Goal: Communication & Community: Answer question/provide support

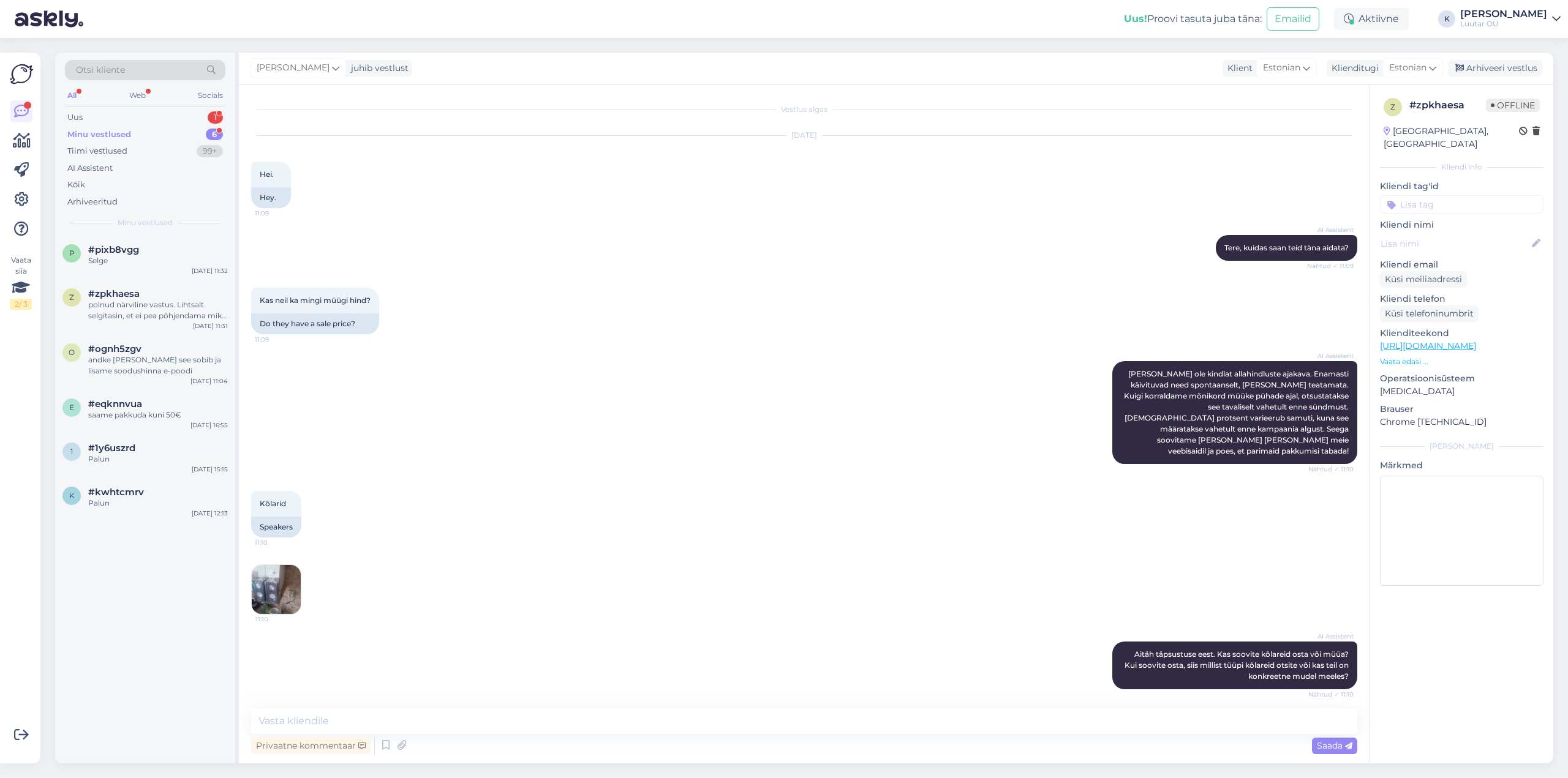
scroll to position [1032, 0]
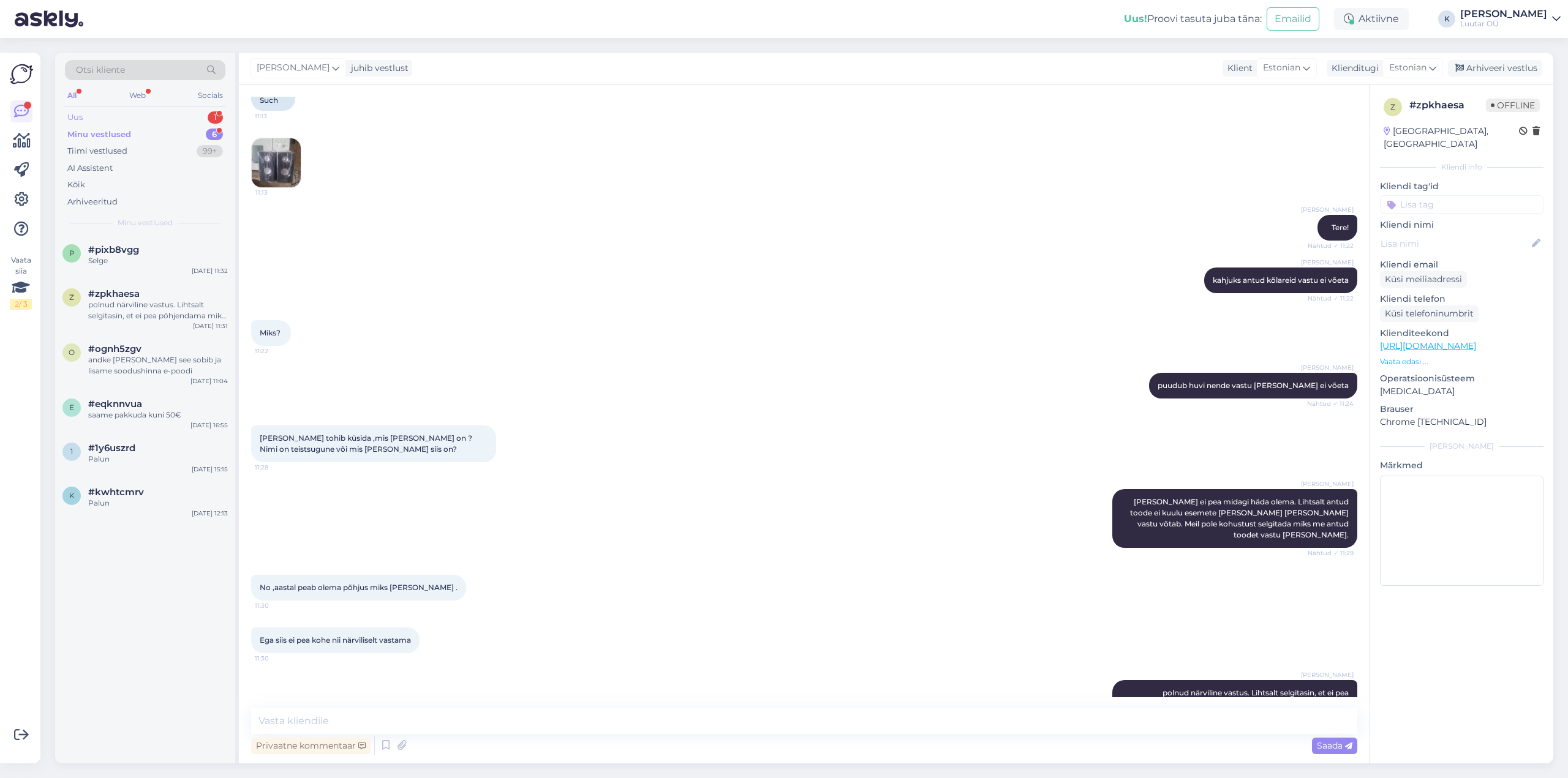
click at [92, 111] on div "Uus 1" at bounding box center [145, 117] width 161 height 17
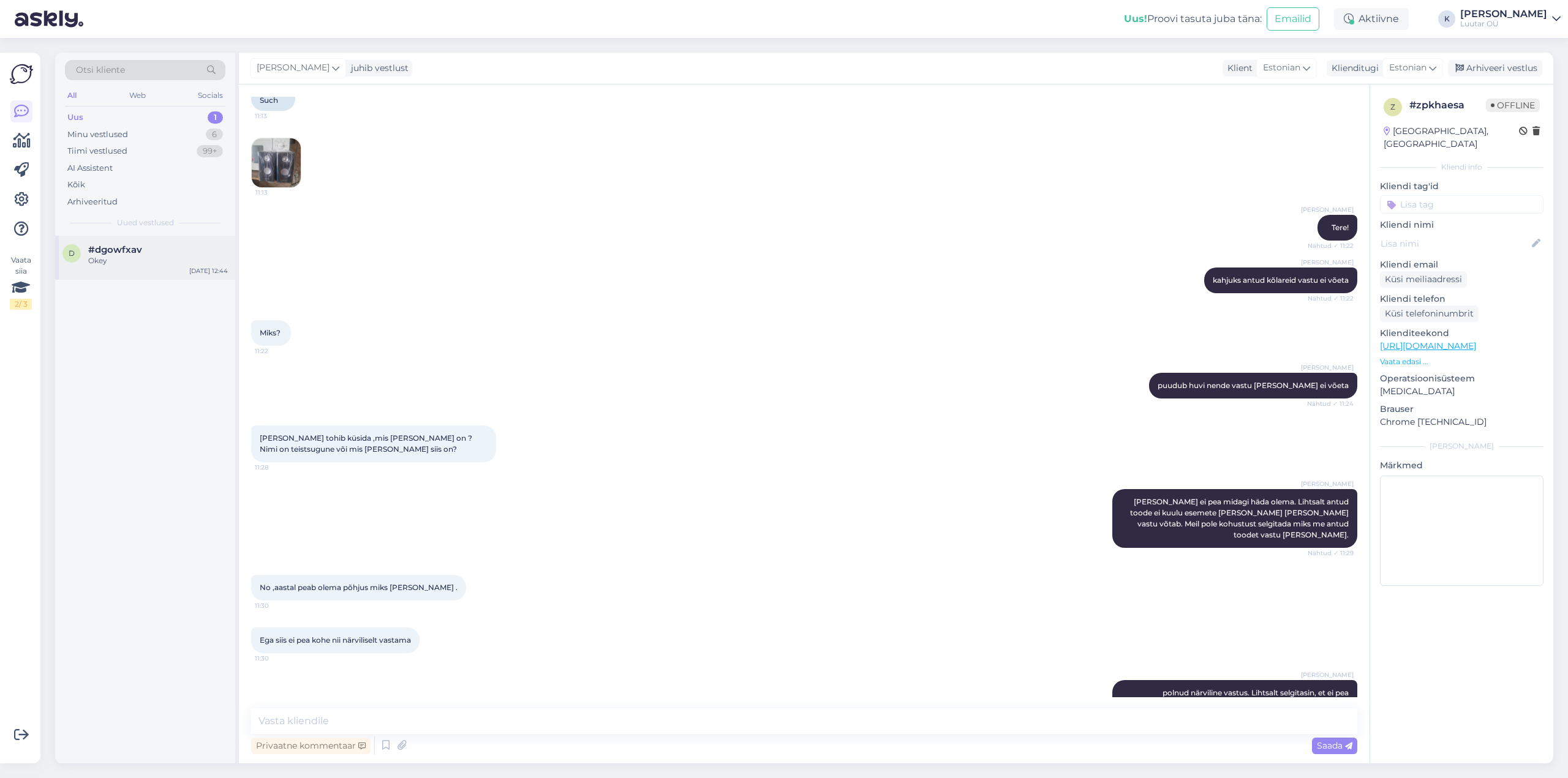
click at [104, 242] on div "d #dgowfxav Okey [DATE] 12:44" at bounding box center [145, 257] width 180 height 44
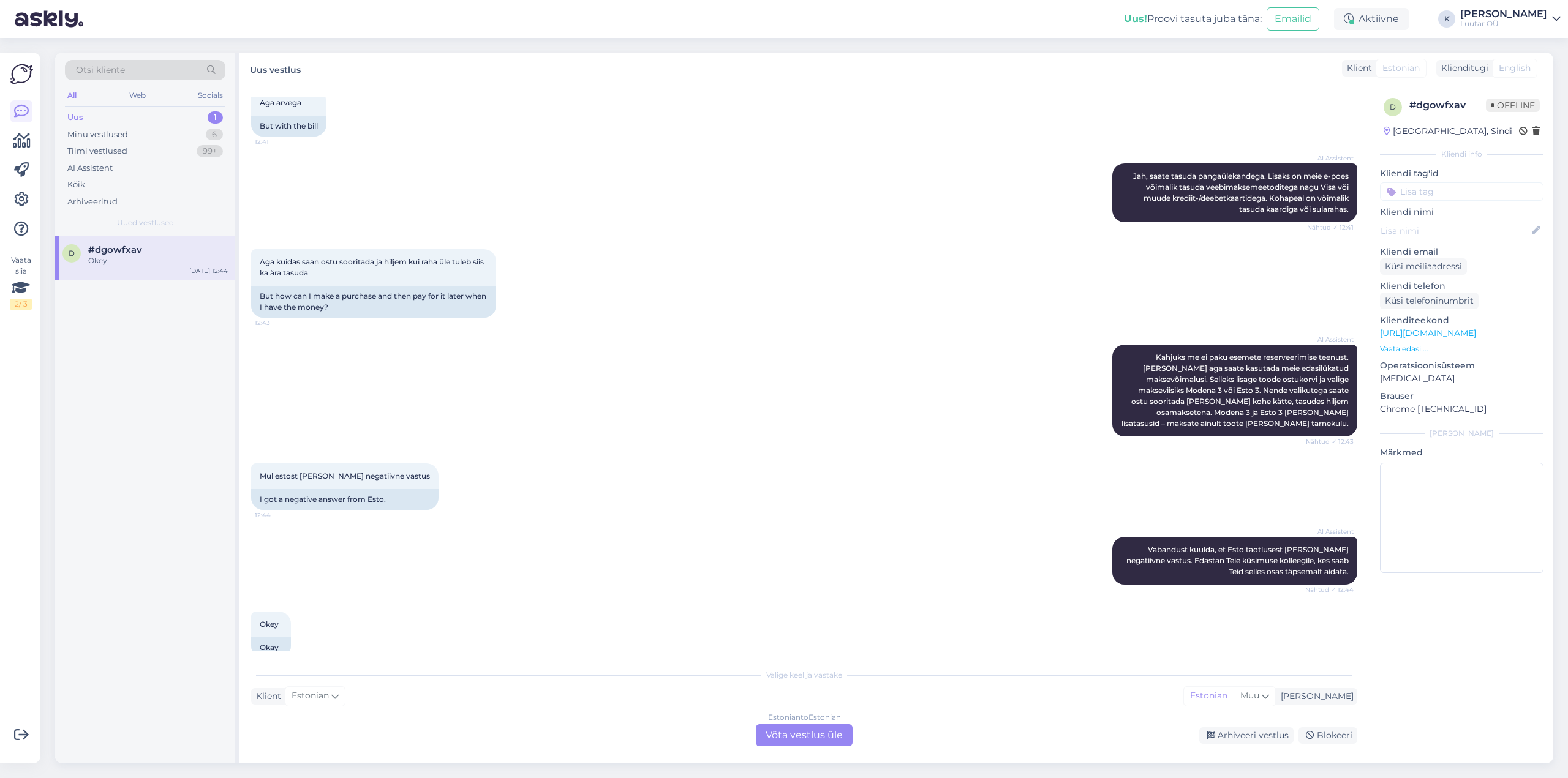
scroll to position [273, 0]
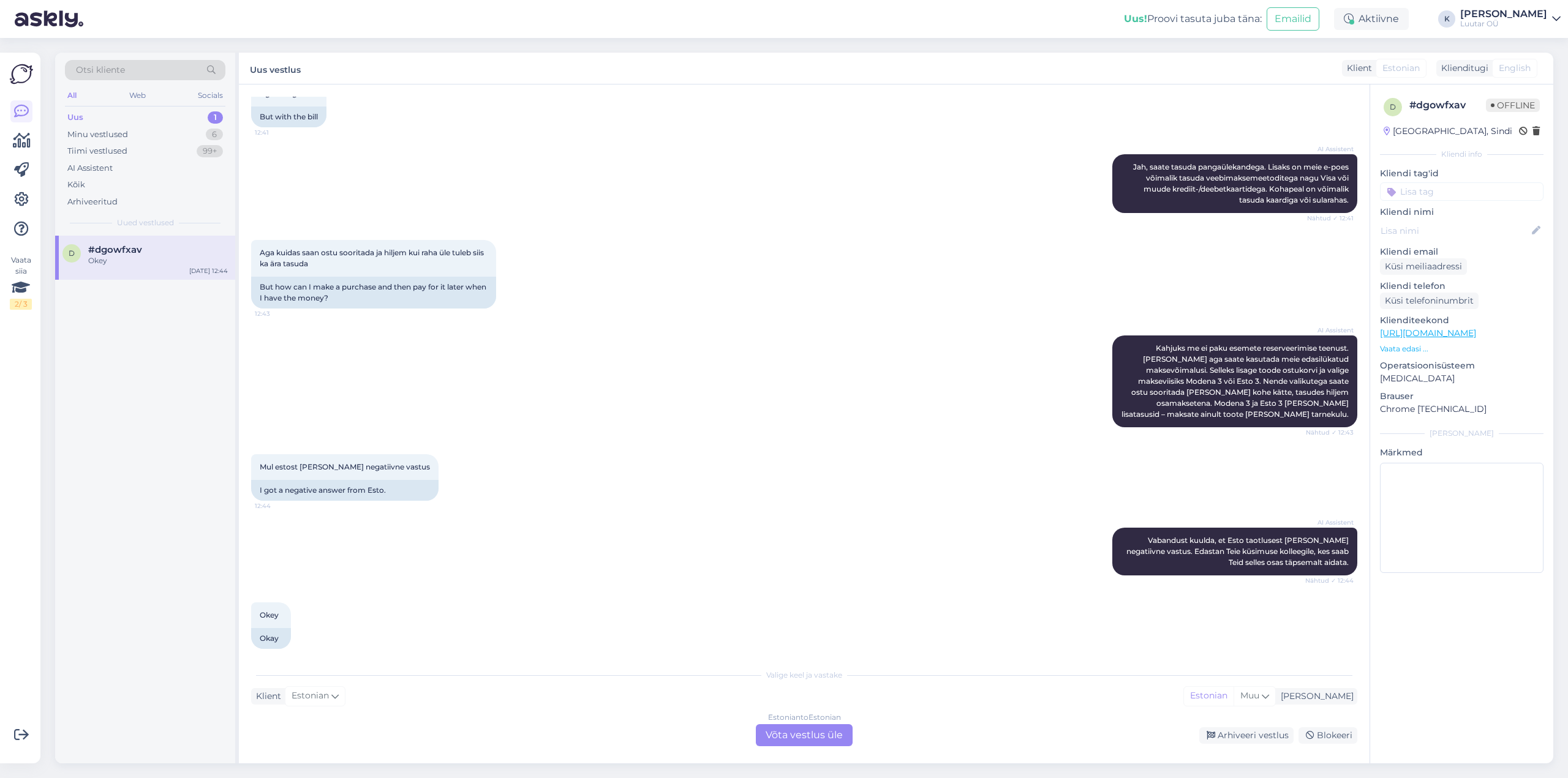
click at [802, 732] on div "Estonian to Estonian Võta vestlus üle" at bounding box center [804, 735] width 97 height 22
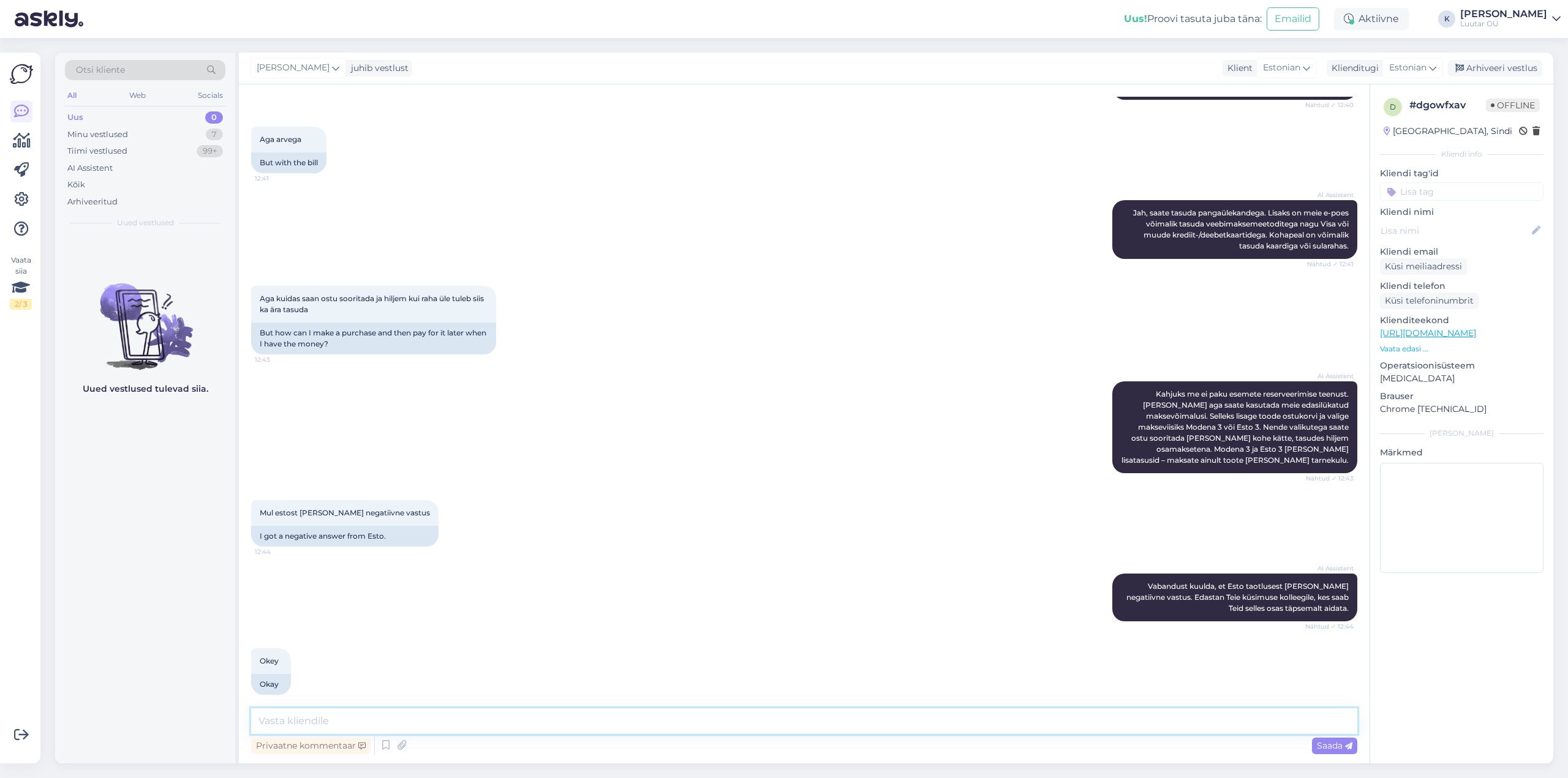
click at [595, 722] on textarea at bounding box center [804, 721] width 1106 height 25
type textarea "Tere!"
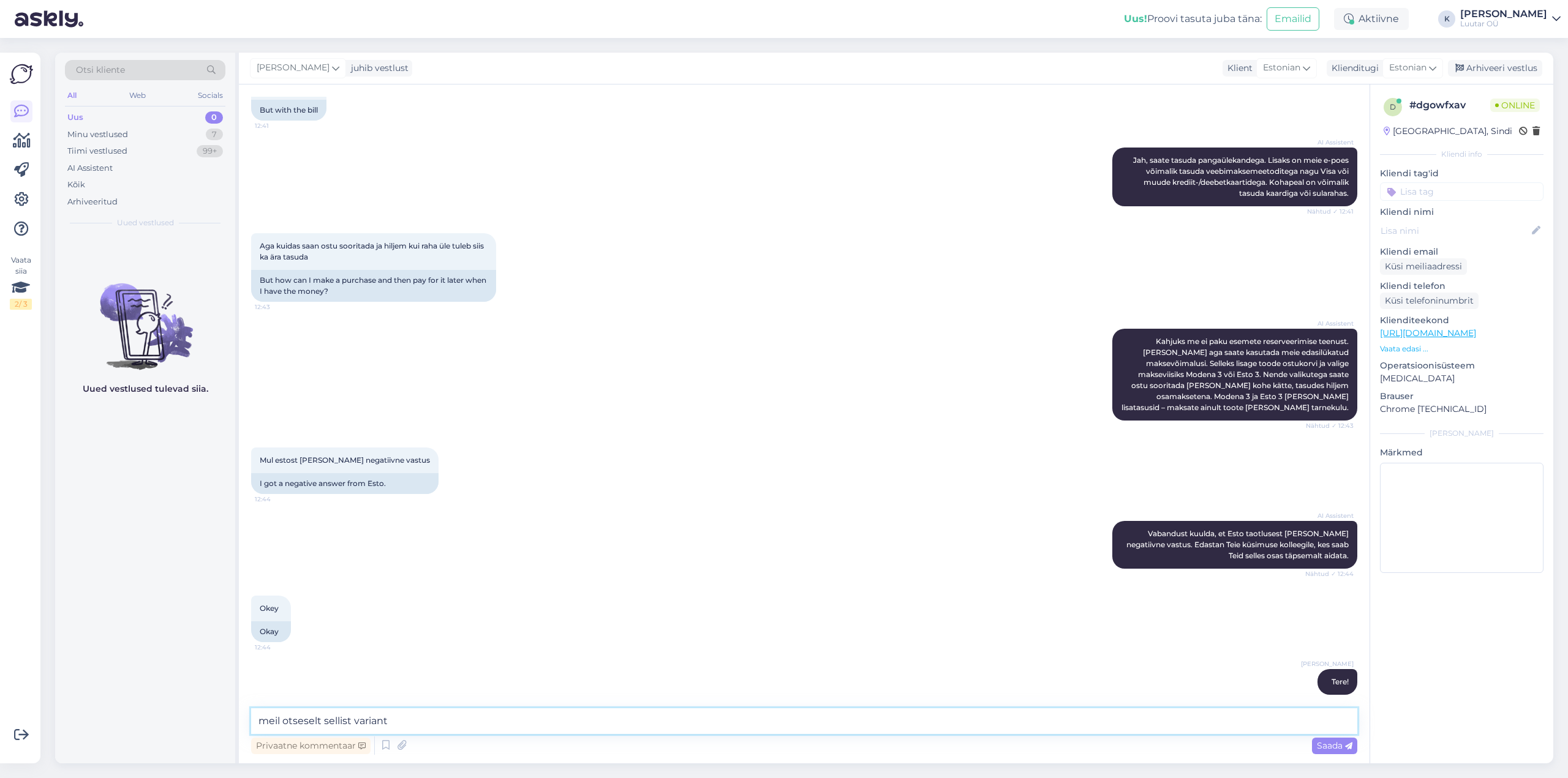
scroll to position [333, 0]
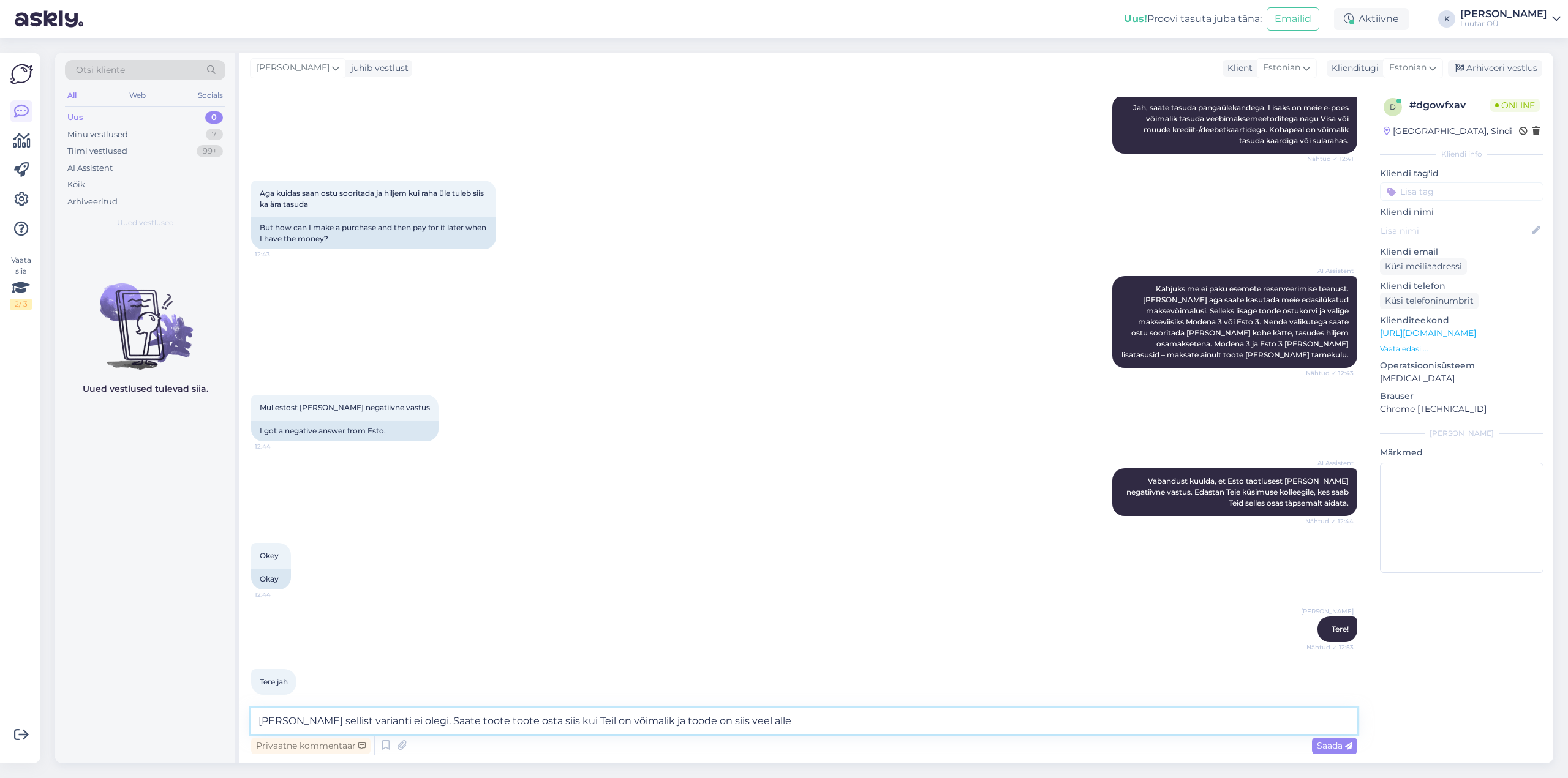
type textarea "[PERSON_NAME] sellist varianti ei olegi. Saate toote toote osta siis kui Teil o…"
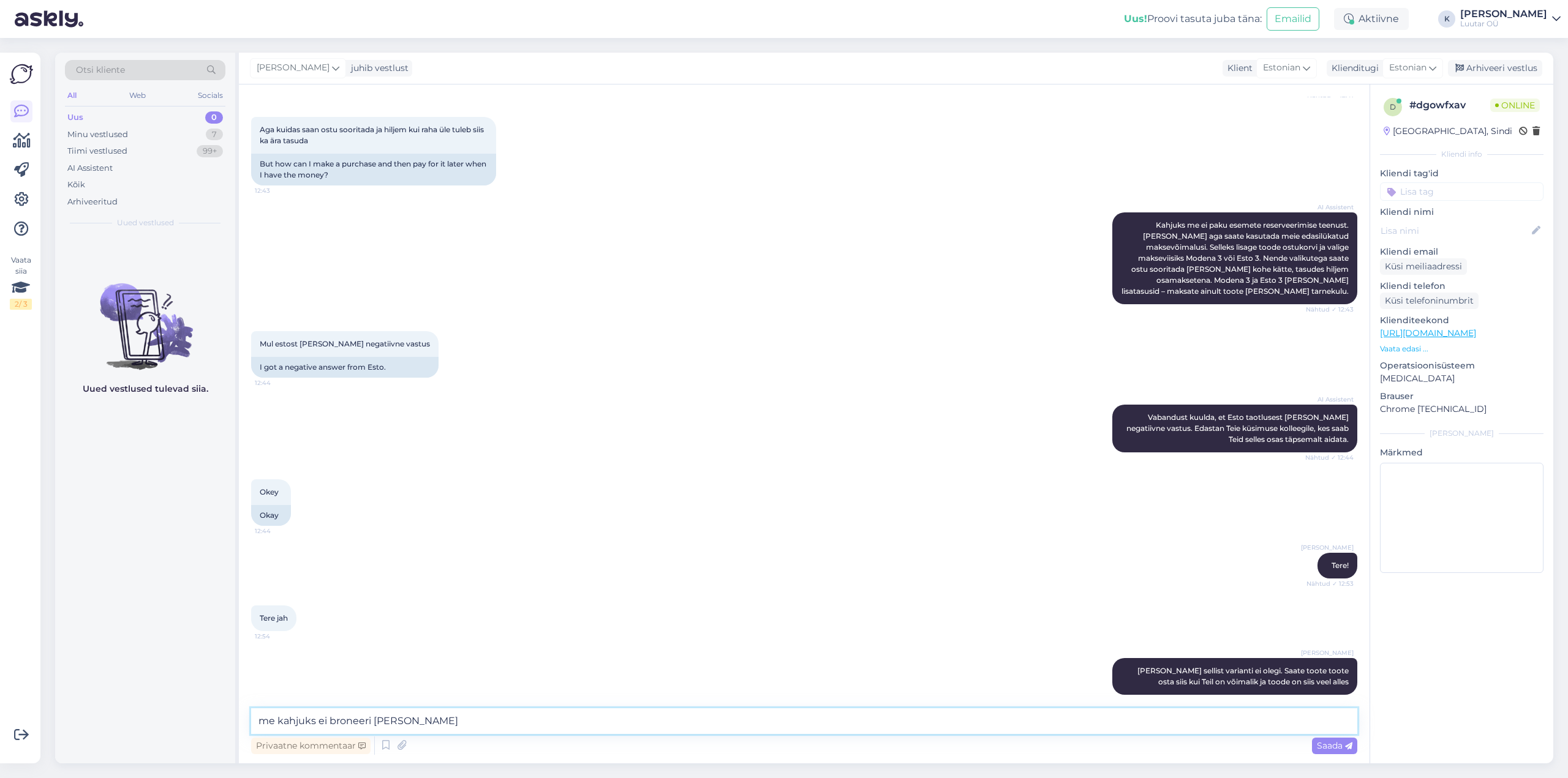
type textarea "me kahjuks ei broneeri [PERSON_NAME]"
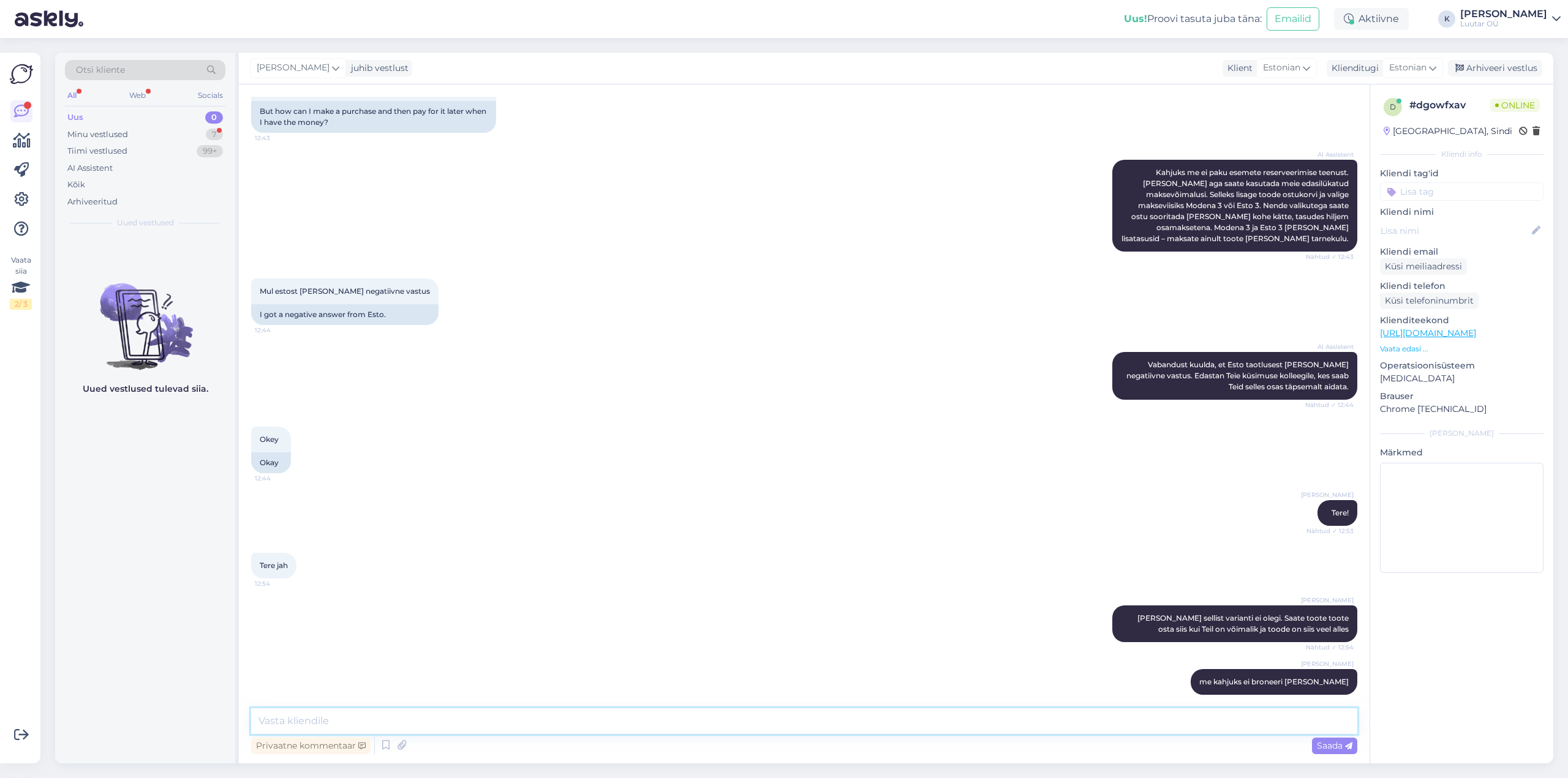
scroll to position [524, 0]
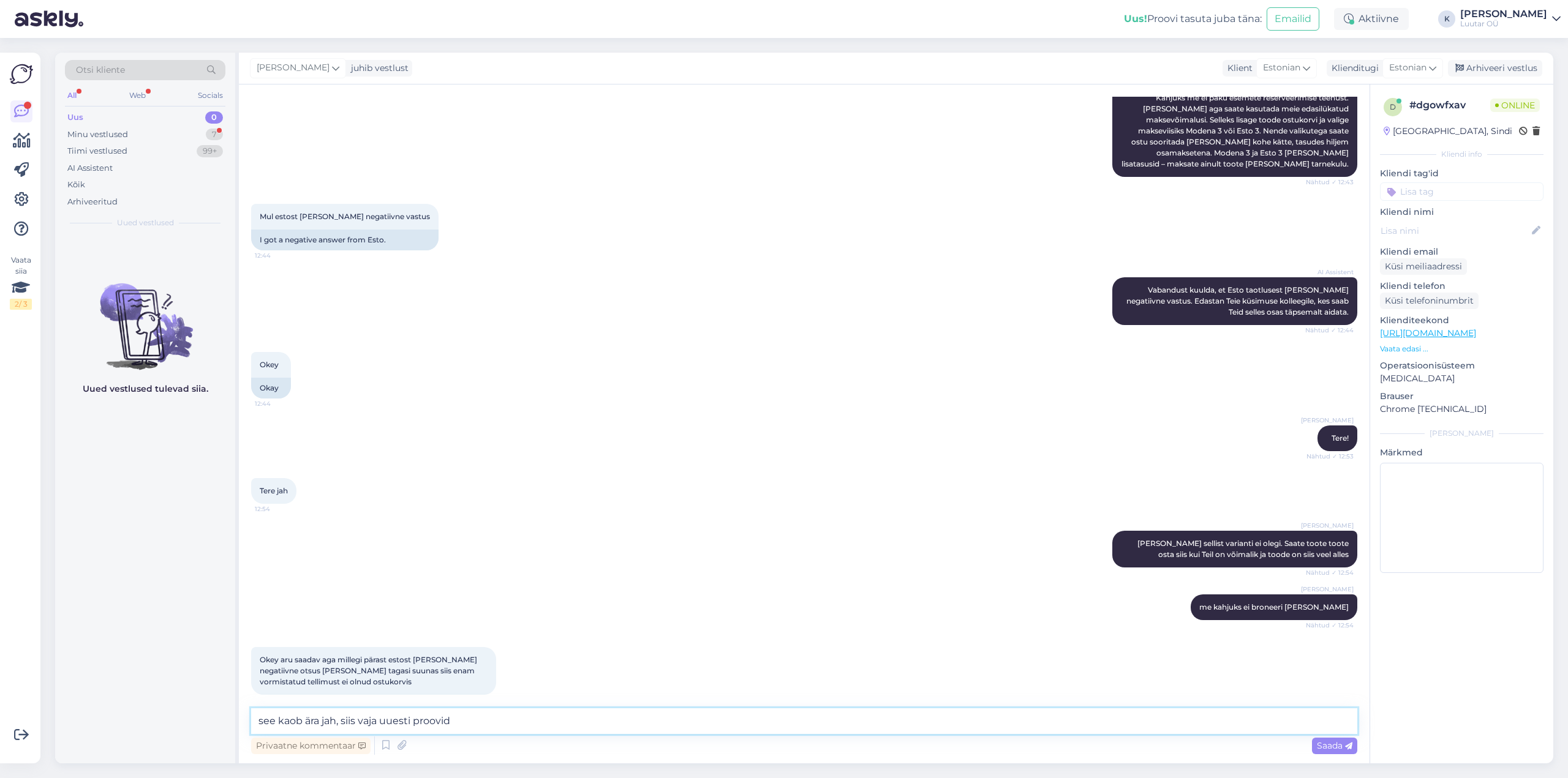
type textarea "see kaob ära jah, siis vaja uuesti proovida"
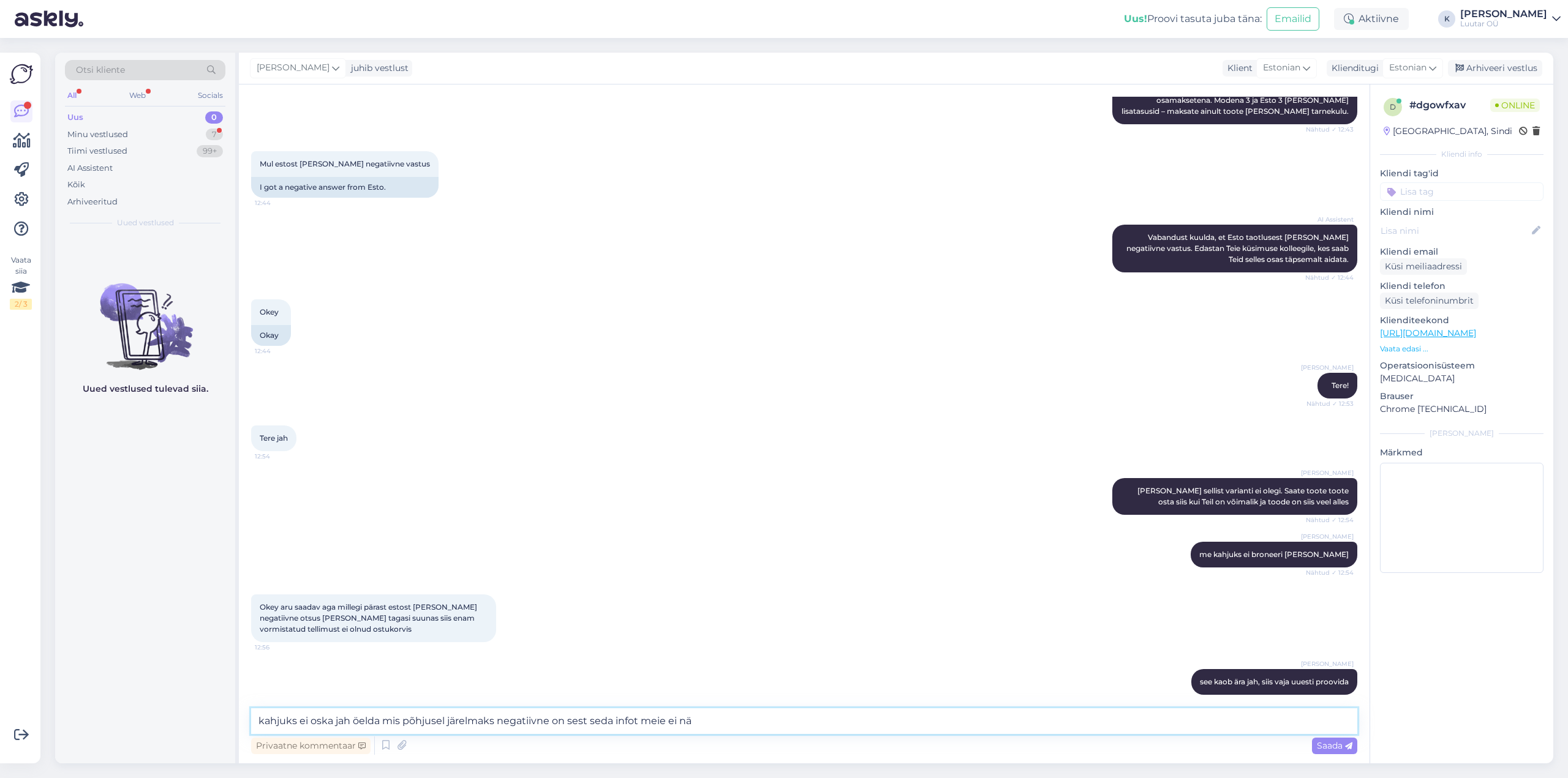
type textarea "kahjuks ei oska jah öelda mis põhjusel järelmaks negatiivne on sest seda infot …"
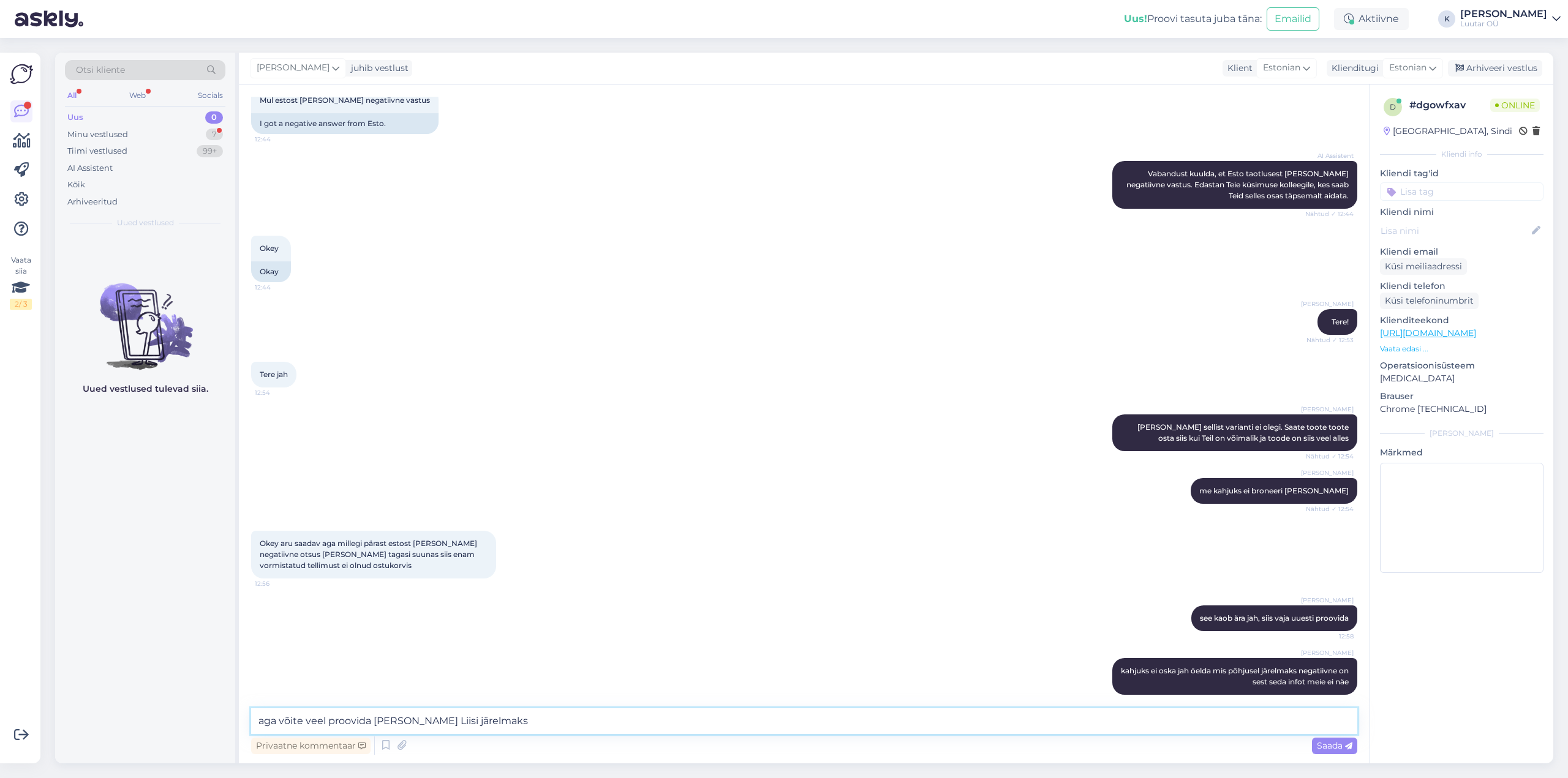
type textarea "aga võite veel proovida [PERSON_NAME] Liisi järelmaksu"
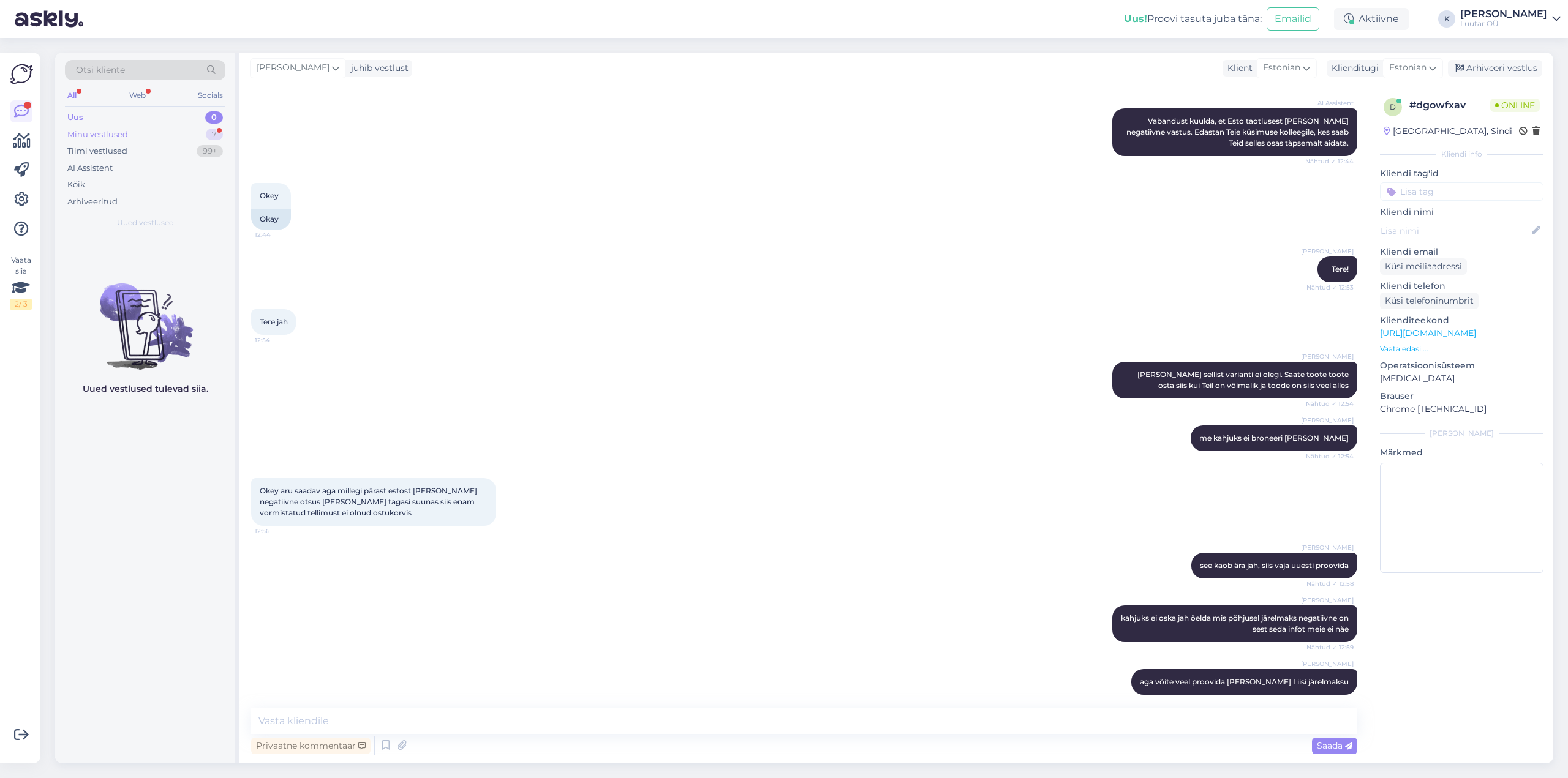
click at [87, 131] on div "Minu vestlused" at bounding box center [98, 134] width 61 height 12
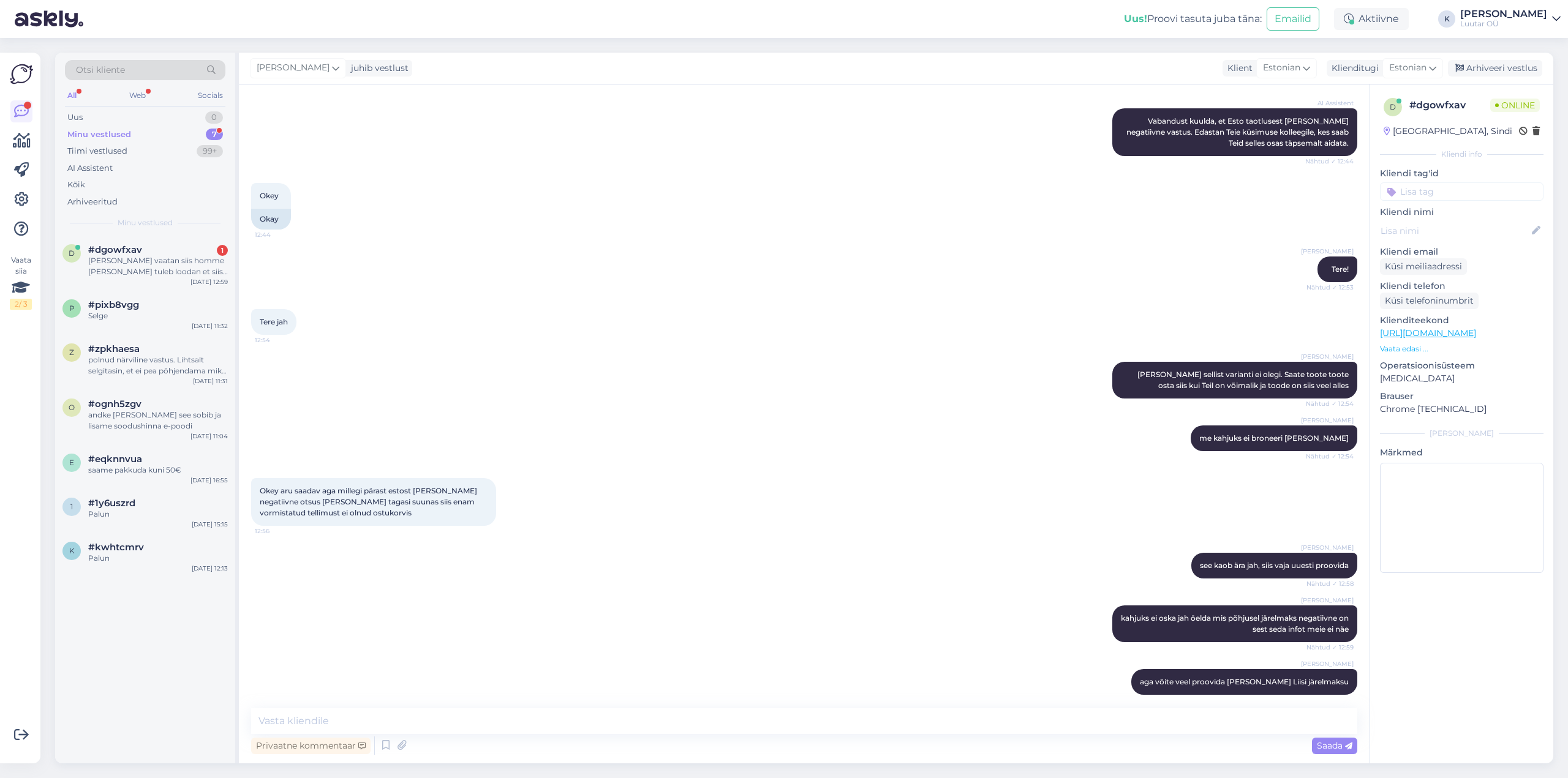
scroll to position [756, 0]
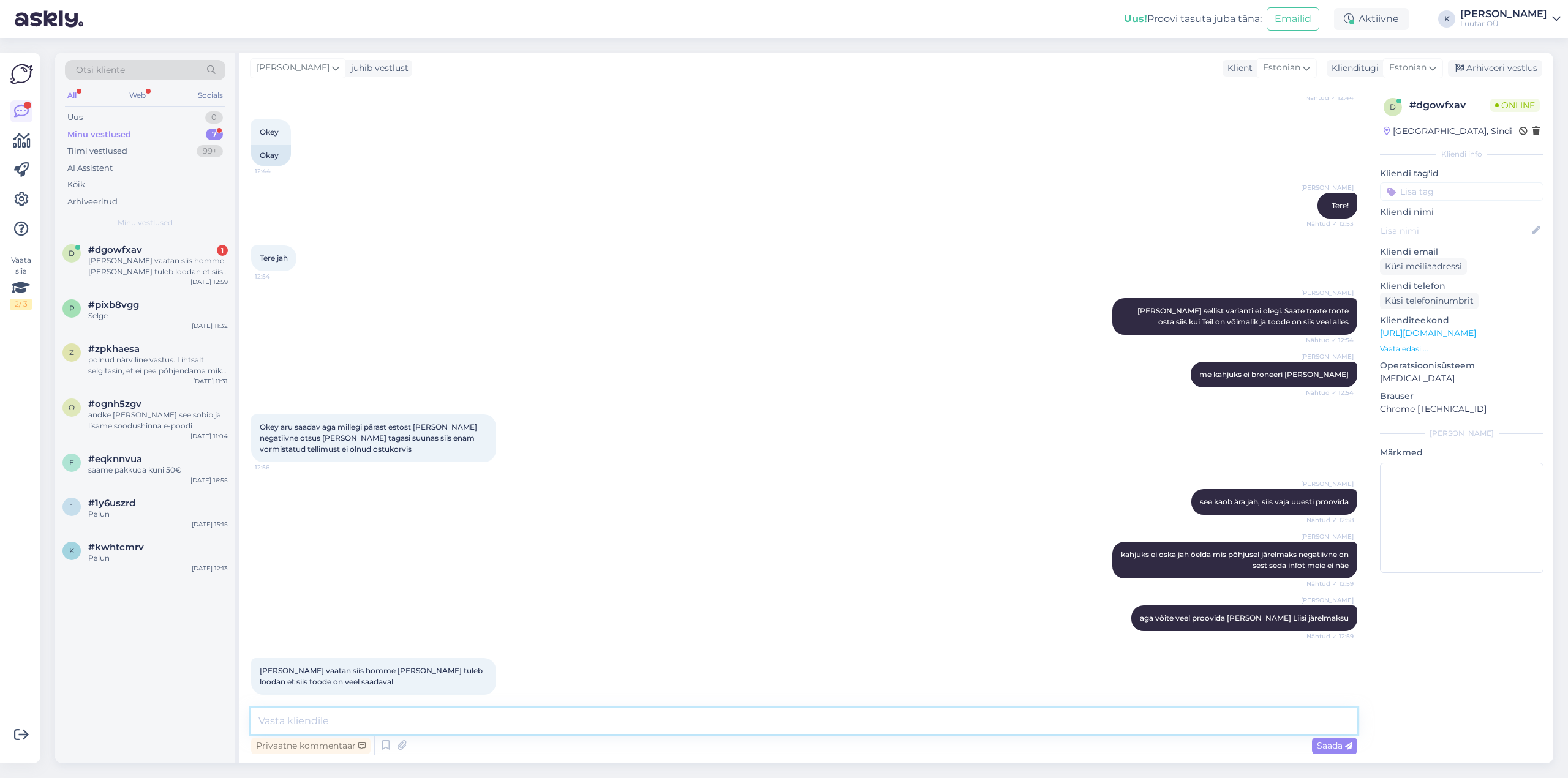
click at [463, 715] on textarea at bounding box center [804, 721] width 1106 height 25
type textarea "hästi :)"
